Goal: Task Accomplishment & Management: Manage account settings

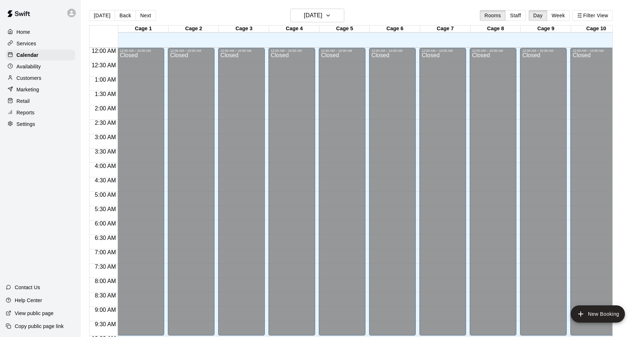
scroll to position [371, 0]
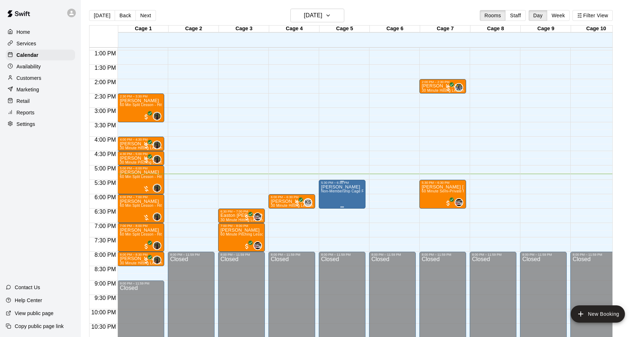
click at [330, 206] on img "edit" at bounding box center [328, 209] width 8 height 8
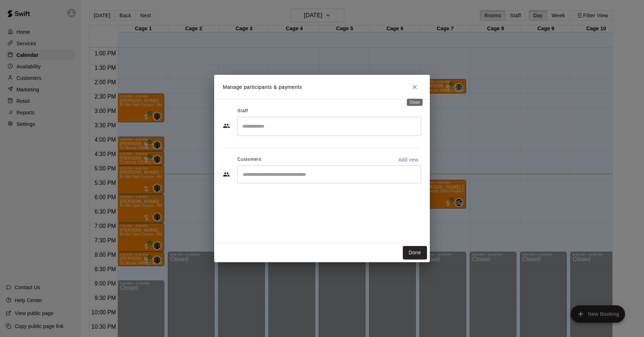
click at [412, 87] on icon "Close" at bounding box center [414, 86] width 7 height 7
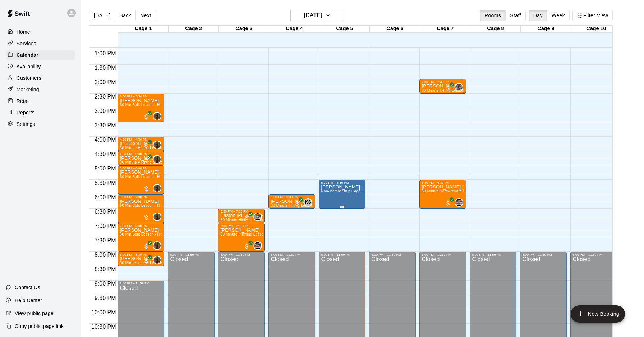
click at [341, 187] on p "[PERSON_NAME]" at bounding box center [342, 187] width 42 height 0
click at [330, 210] on img "edit" at bounding box center [328, 211] width 8 height 8
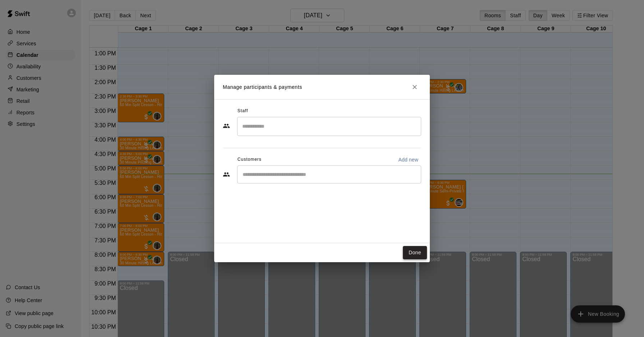
click at [406, 249] on button "Done" at bounding box center [415, 252] width 24 height 13
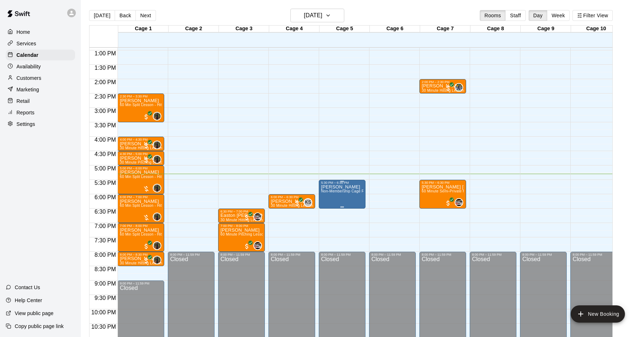
click at [339, 193] on span "Non-Membership Cage Rental" at bounding box center [347, 191] width 52 height 4
click at [136, 177] on div at bounding box center [322, 168] width 644 height 337
click at [136, 177] on span "60 Min Split Lesson - Hitting/Pitching" at bounding box center [151, 177] width 63 height 4
click at [129, 200] on img "edit" at bounding box center [127, 199] width 8 height 8
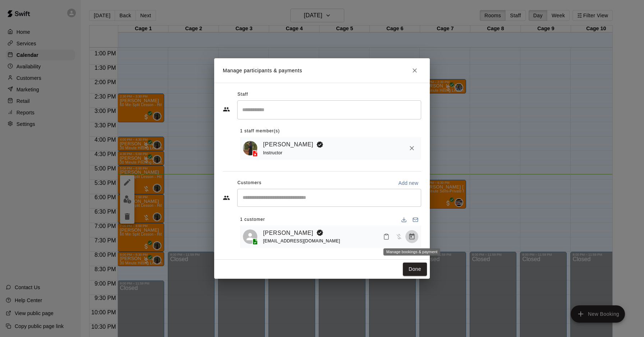
click at [413, 238] on icon "Manage bookings & payment" at bounding box center [411, 236] width 7 height 7
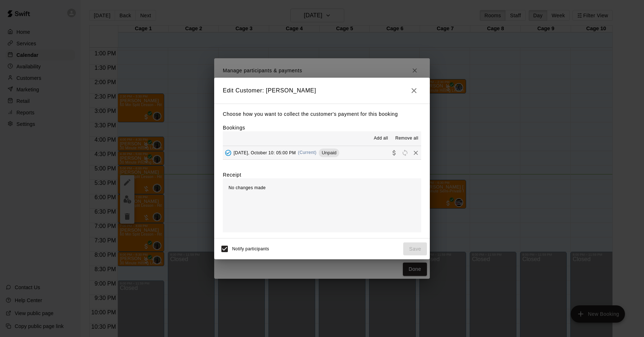
click at [303, 156] on div "Friday, October 10: 05:00 PM (Current) Unpaid" at bounding box center [281, 152] width 116 height 11
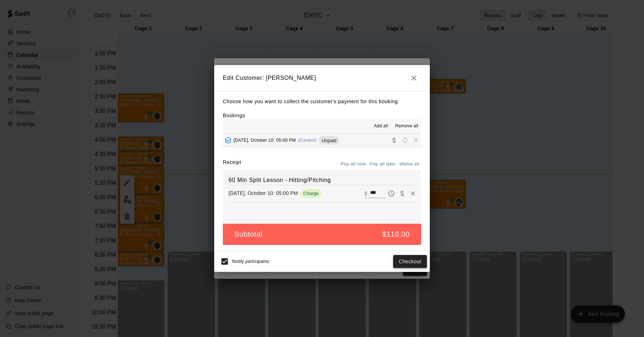
click at [410, 259] on button "Checkout" at bounding box center [410, 261] width 34 height 13
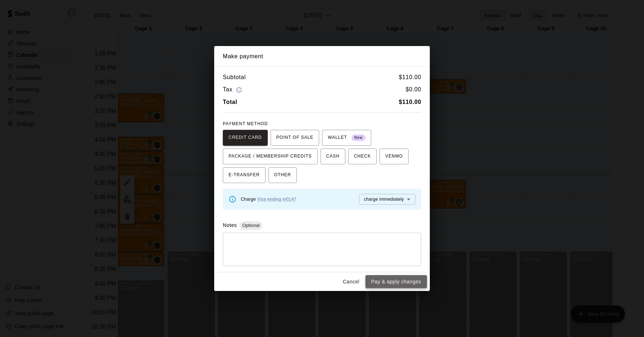
click at [398, 279] on button "Pay & apply changes" at bounding box center [395, 281] width 61 height 13
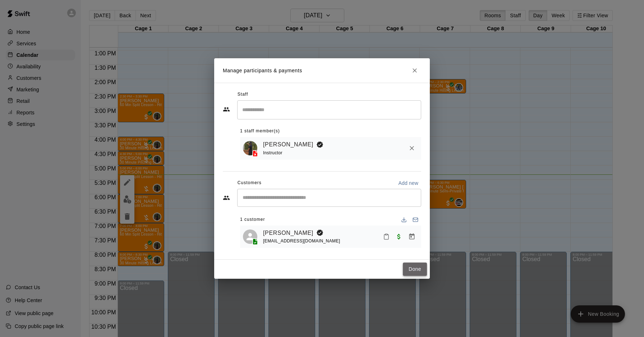
click at [422, 272] on button "Done" at bounding box center [415, 268] width 24 height 13
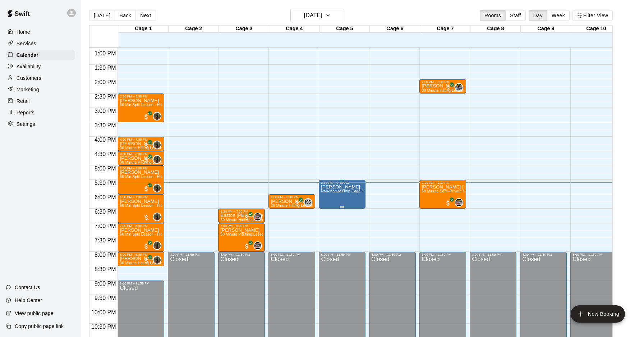
click at [340, 191] on span "Non-Membership Cage Rental" at bounding box center [347, 191] width 52 height 4
click at [328, 209] on img "edit" at bounding box center [328, 213] width 8 height 8
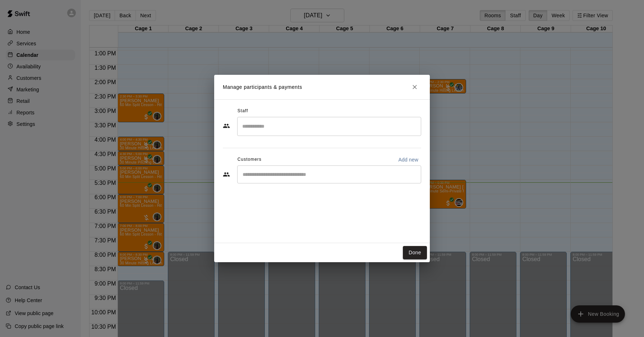
click at [403, 160] on p "Add new" at bounding box center [408, 159] width 20 height 7
select select "**"
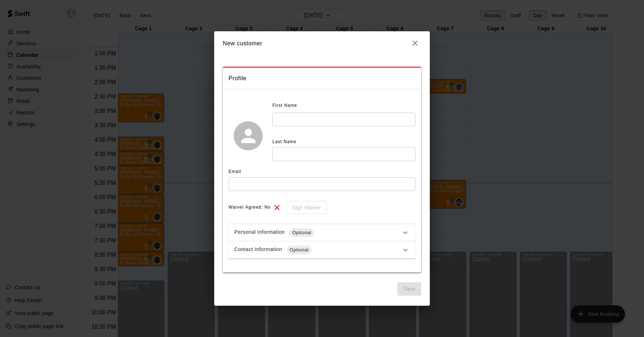
click at [314, 119] on input "text" at bounding box center [343, 118] width 143 height 13
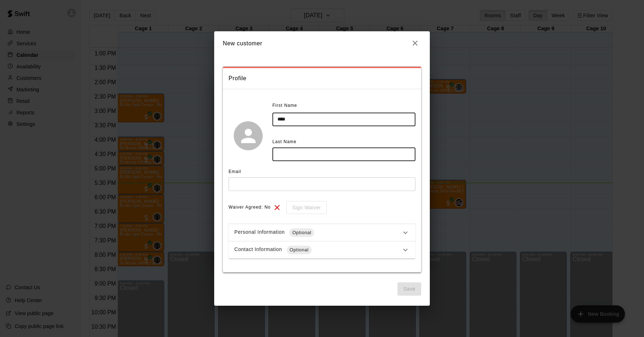
type input "****"
click at [284, 152] on input "text" at bounding box center [343, 153] width 143 height 13
type input "******"
click at [281, 184] on input "text" at bounding box center [321, 183] width 187 height 13
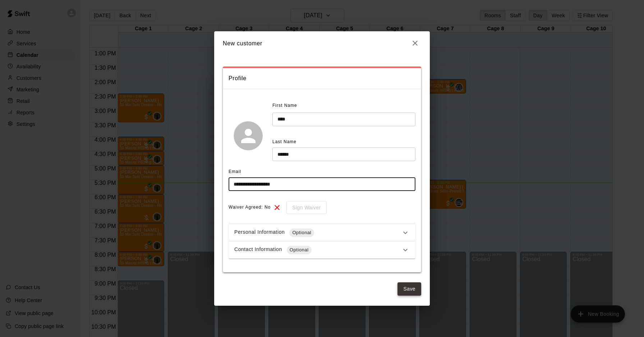
type input "**********"
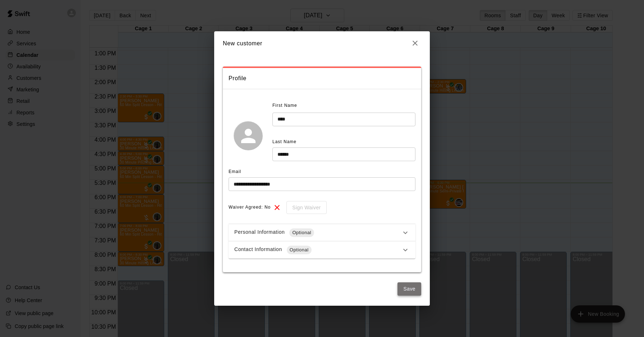
click at [410, 284] on button "Save" at bounding box center [409, 288] width 24 height 13
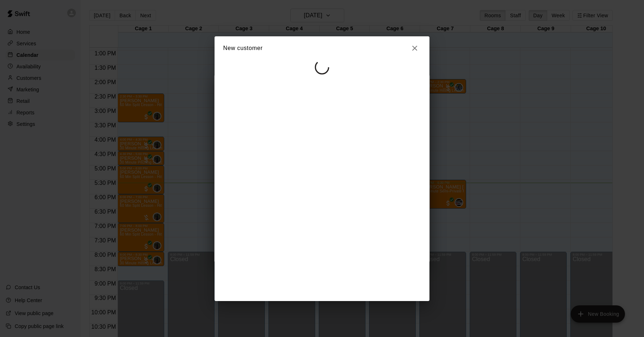
select select "**"
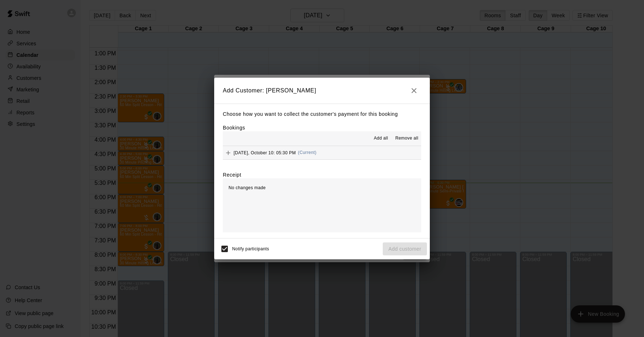
click at [308, 152] on span "(Current)" at bounding box center [307, 152] width 19 height 5
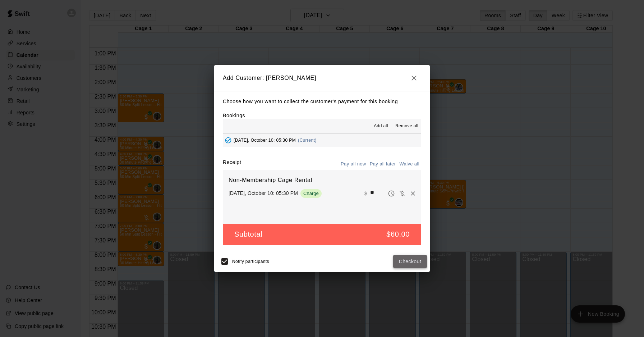
click at [411, 256] on button "Checkout" at bounding box center [410, 261] width 34 height 13
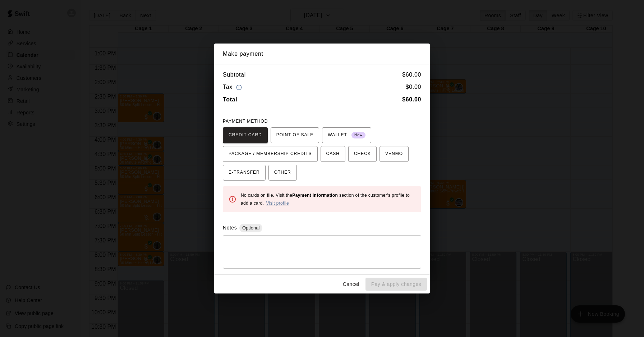
click at [278, 204] on link "Visit profile" at bounding box center [277, 202] width 23 height 5
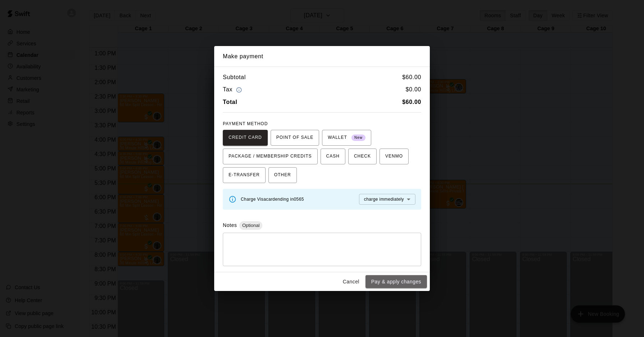
click at [388, 282] on button "Pay & apply changes" at bounding box center [395, 281] width 61 height 13
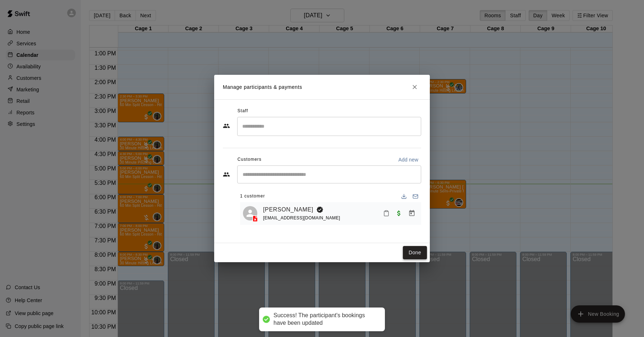
click at [411, 253] on button "Done" at bounding box center [415, 252] width 24 height 13
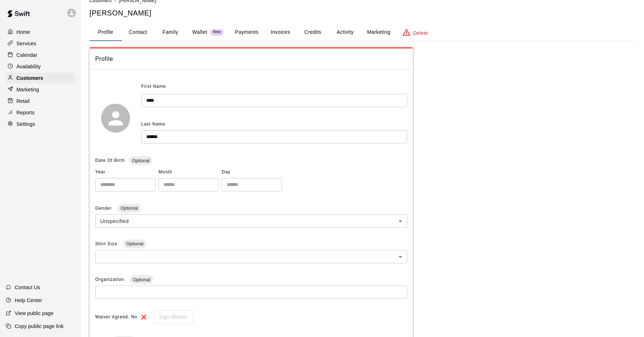
scroll to position [15, 0]
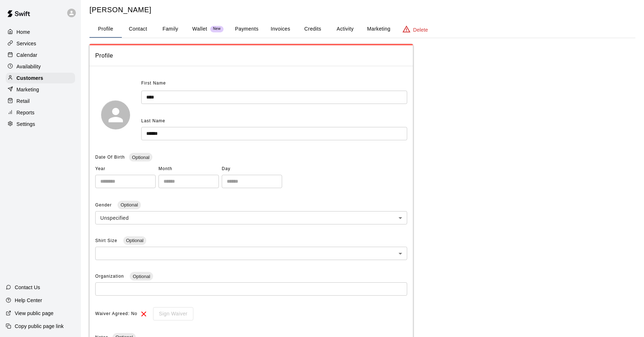
click at [247, 29] on button "Payments" at bounding box center [246, 28] width 35 height 17
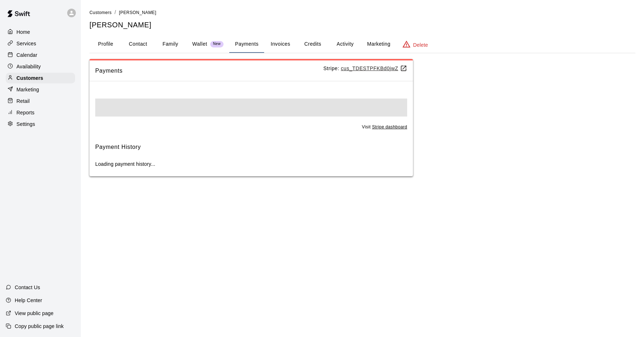
scroll to position [0, 0]
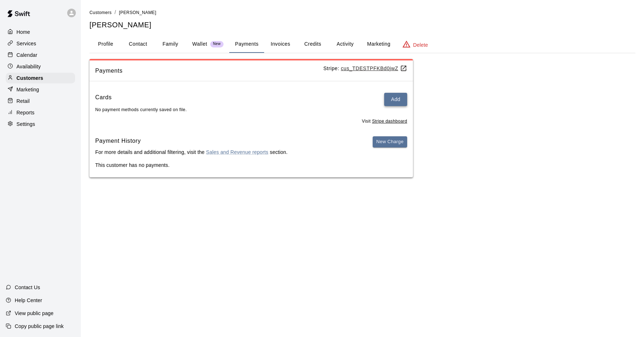
click at [392, 99] on button "Add" at bounding box center [395, 99] width 23 height 13
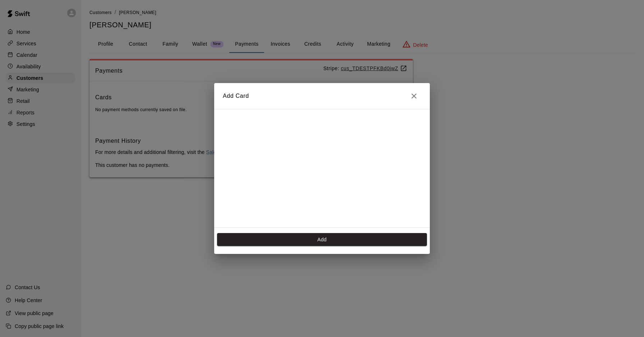
scroll to position [142, 0]
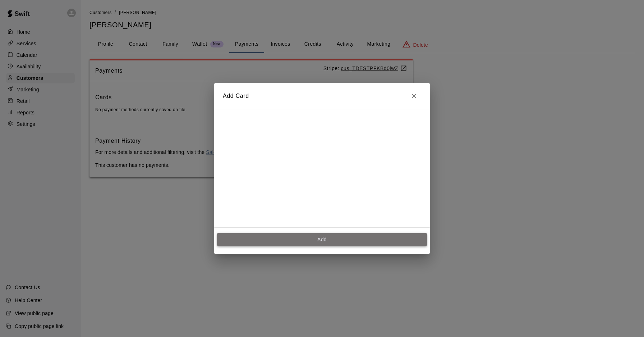
click at [310, 241] on button "Add" at bounding box center [322, 239] width 210 height 13
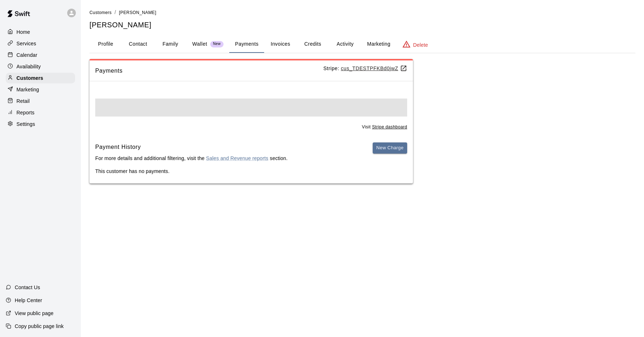
scroll to position [0, 0]
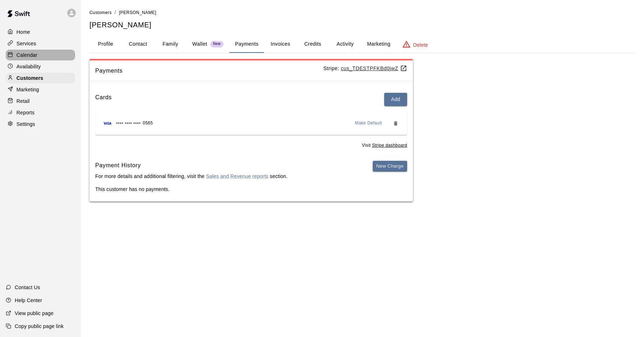
click at [30, 55] on p "Calendar" at bounding box center [27, 54] width 21 height 7
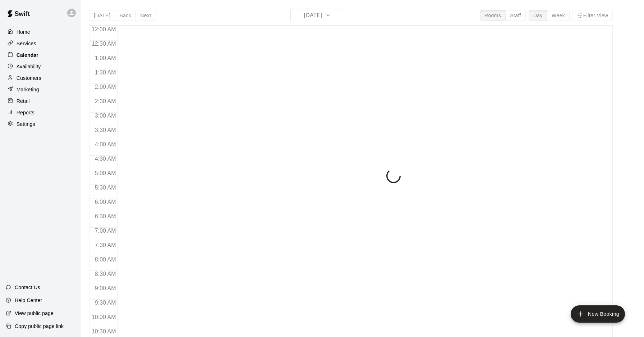
scroll to position [371, 0]
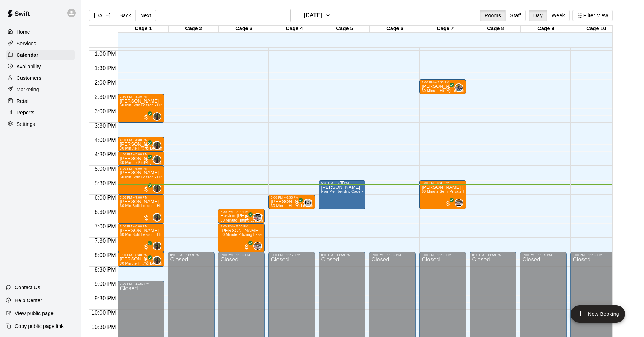
click at [329, 209] on img "edit" at bounding box center [328, 209] width 8 height 8
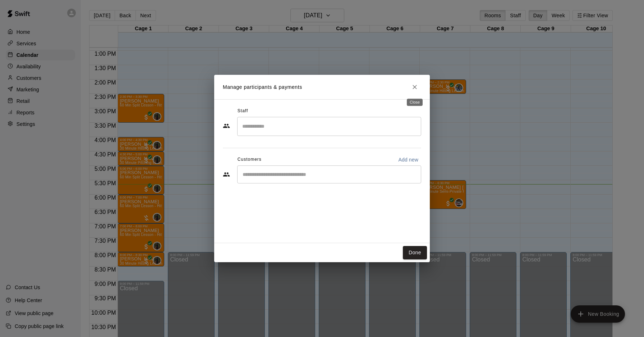
drag, startPoint x: 416, startPoint y: 85, endPoint x: 395, endPoint y: 78, distance: 23.0
click at [416, 85] on icon "Close" at bounding box center [414, 87] width 4 height 4
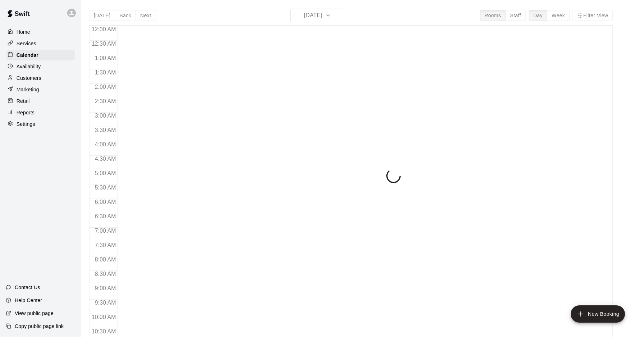
scroll to position [371, 0]
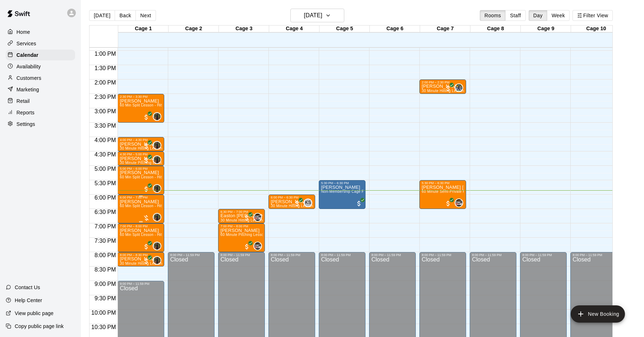
click at [127, 201] on p "[PERSON_NAME]" at bounding box center [141, 201] width 42 height 0
click at [128, 226] on img "edit" at bounding box center [127, 226] width 8 height 8
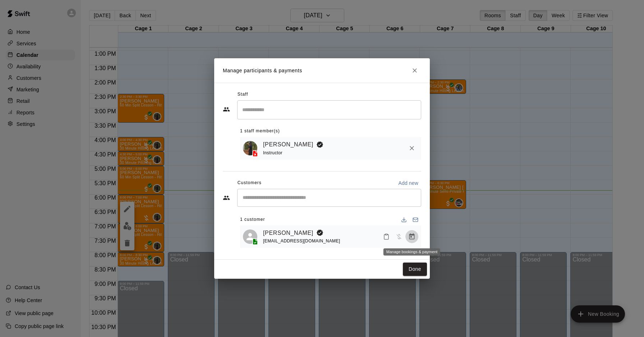
click at [411, 235] on icon "Manage bookings & payment" at bounding box center [411, 236] width 7 height 7
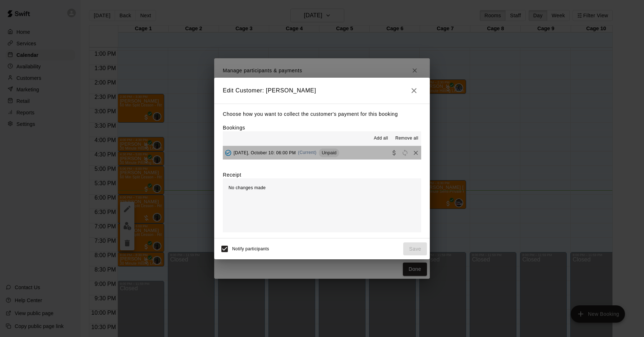
click at [305, 150] on span "(Current)" at bounding box center [307, 152] width 19 height 5
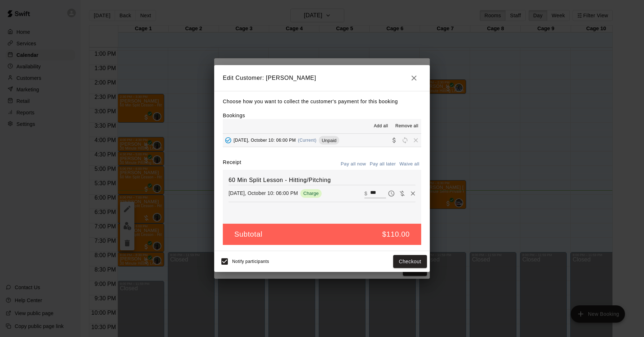
click at [373, 192] on input "***" at bounding box center [378, 193] width 16 height 9
type input "***"
click at [407, 260] on button "Checkout" at bounding box center [410, 261] width 34 height 13
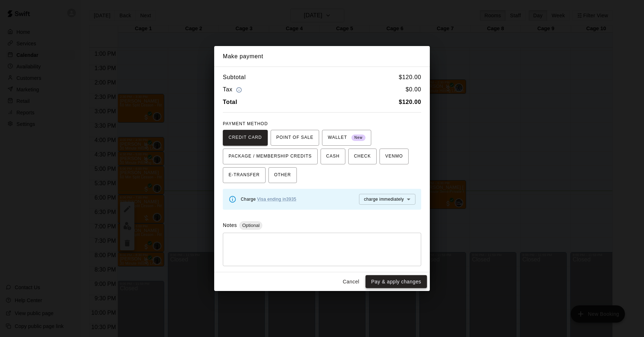
click at [404, 280] on button "Pay & apply changes" at bounding box center [395, 281] width 61 height 13
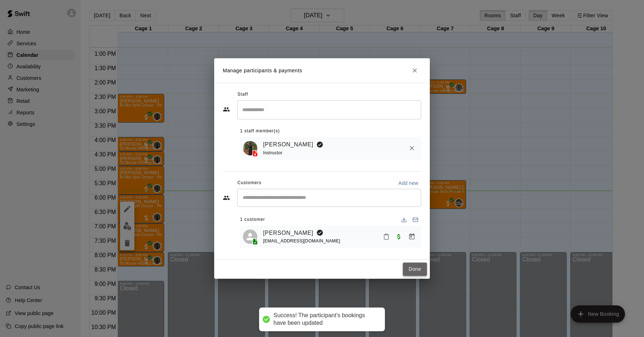
click at [417, 267] on button "Done" at bounding box center [415, 268] width 24 height 13
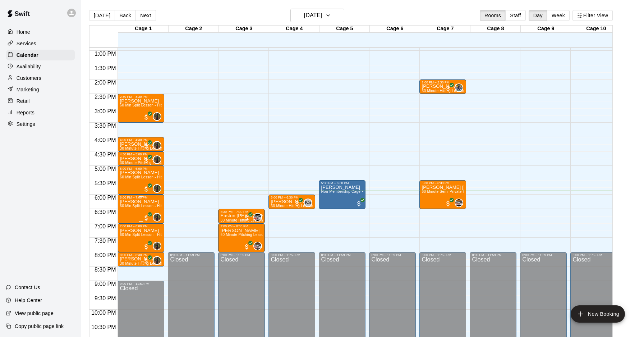
click at [149, 205] on span "60 Min Split Lesson - Hitting/Pitching" at bounding box center [151, 206] width 63 height 4
click at [127, 230] on img "edit" at bounding box center [127, 228] width 8 height 8
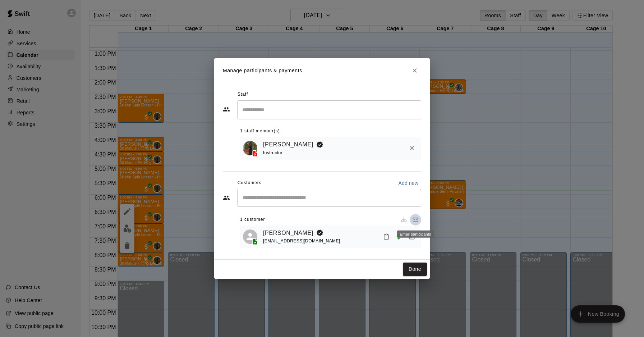
click at [413, 222] on button "Email participants" at bounding box center [414, 219] width 11 height 11
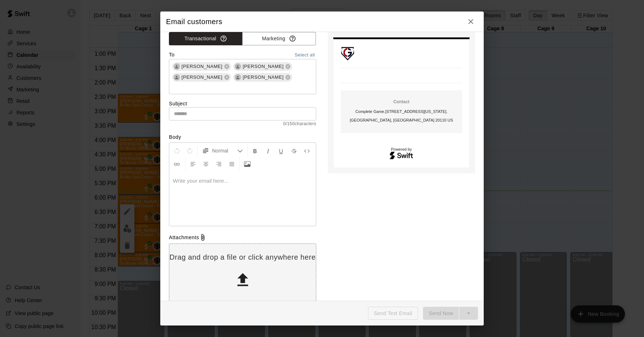
scroll to position [0, 0]
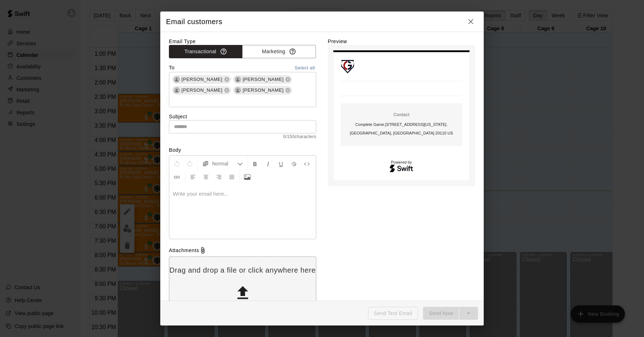
click at [473, 20] on icon "button" at bounding box center [470, 21] width 9 height 9
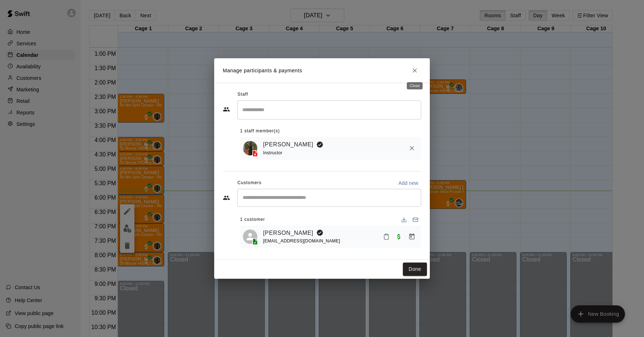
click at [413, 70] on icon "Close" at bounding box center [414, 70] width 7 height 7
